Goal: Task Accomplishment & Management: Manage account settings

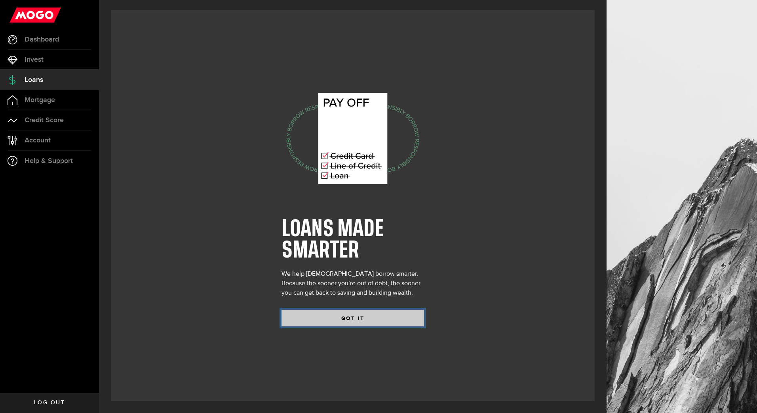
click at [350, 321] on button "GOT IT" at bounding box center [352, 318] width 143 height 17
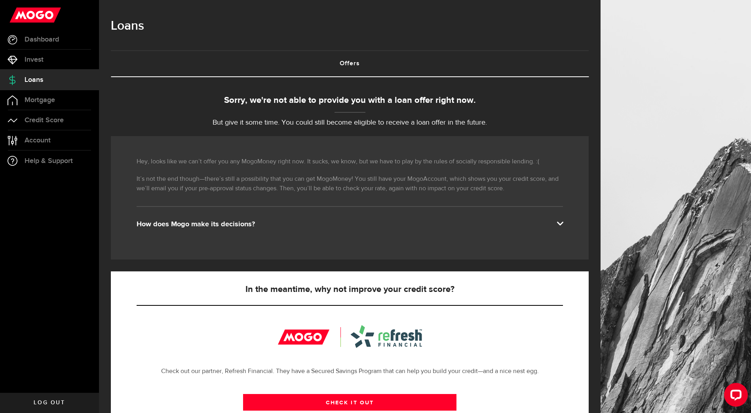
click at [55, 401] on span "Log out" at bounding box center [49, 403] width 31 height 6
